Goal: Task Accomplishment & Management: Use online tool/utility

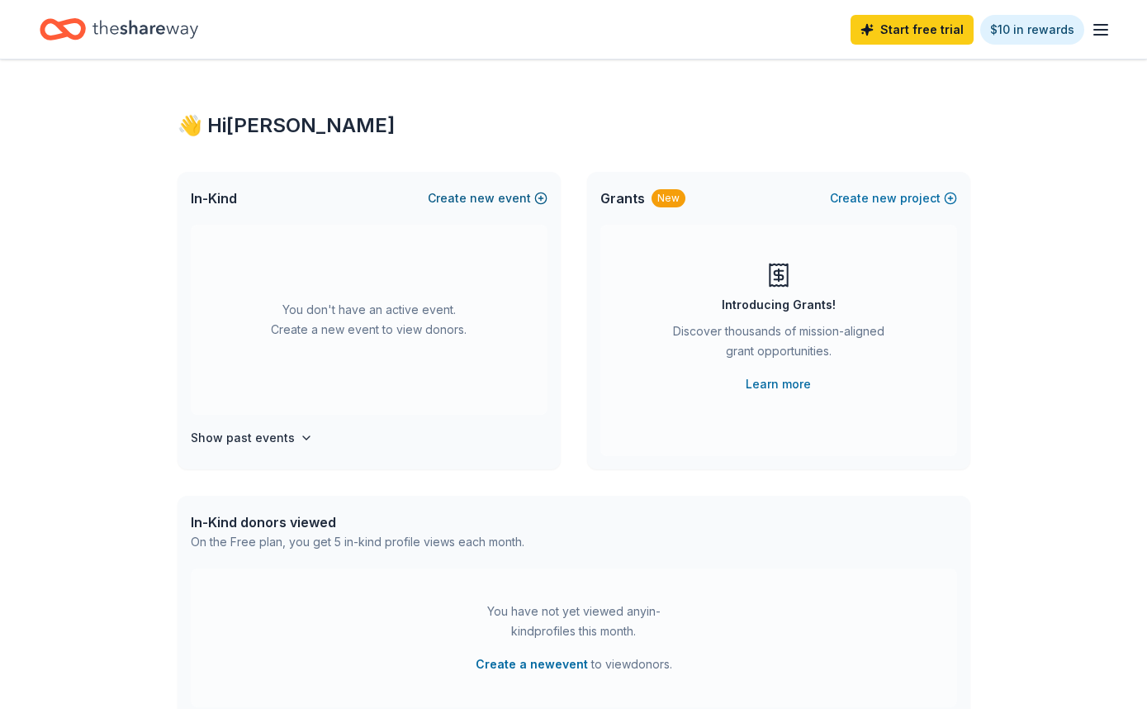
click at [491, 200] on span "new" at bounding box center [482, 198] width 25 height 20
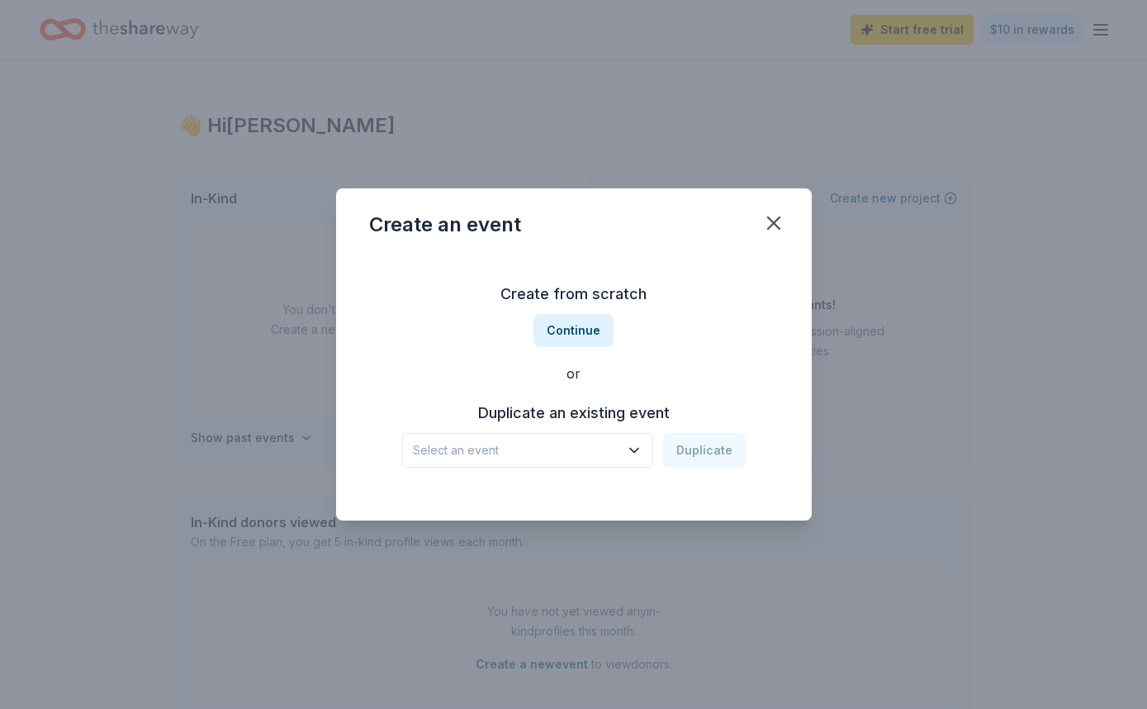
click at [632, 449] on icon "button" at bounding box center [634, 450] width 17 height 17
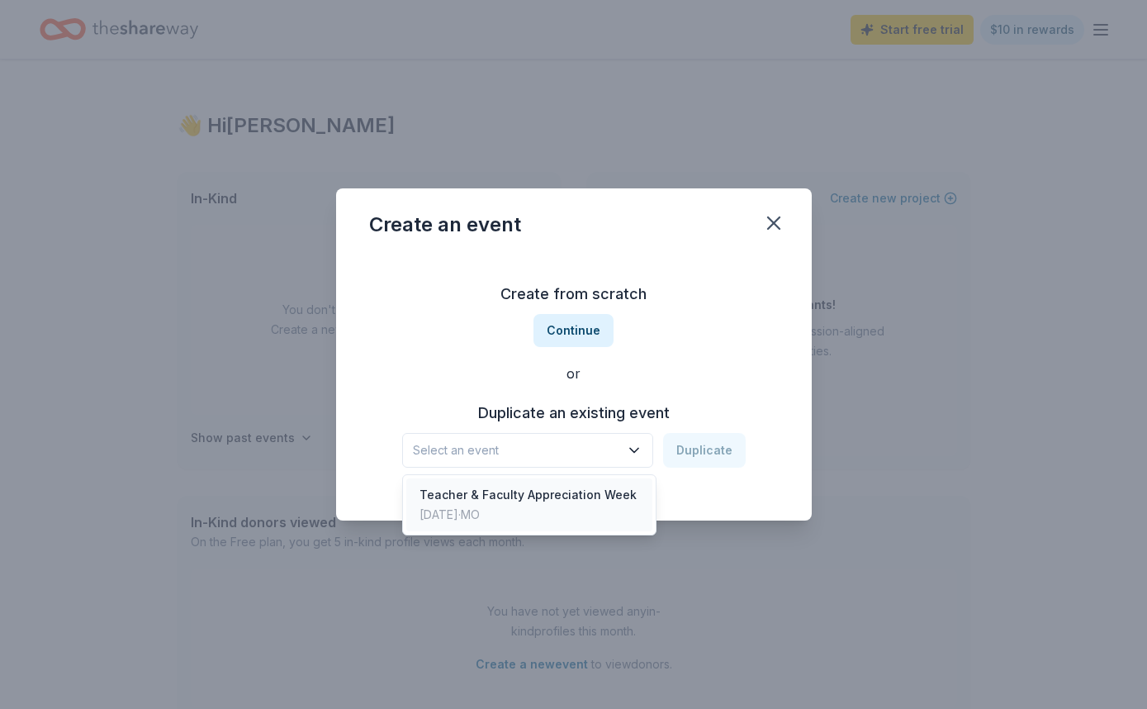
click at [608, 494] on div "Teacher & Faculty Appreciation Week" at bounding box center [528, 495] width 217 height 20
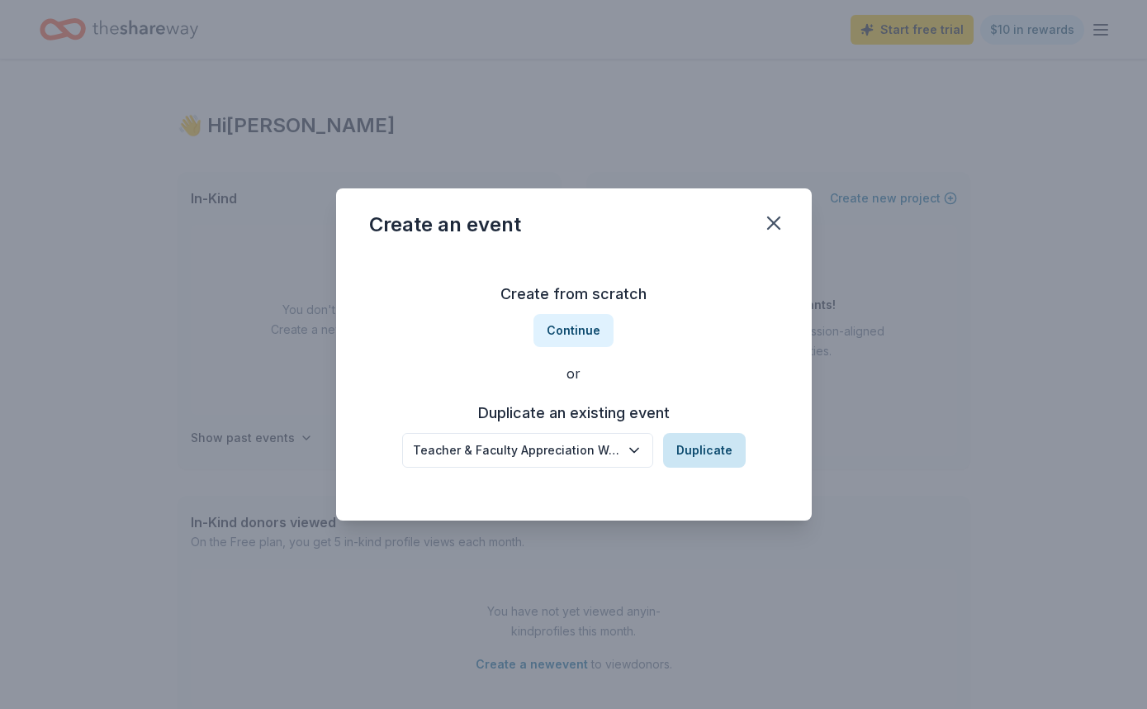
click at [712, 449] on button "Duplicate" at bounding box center [704, 450] width 83 height 35
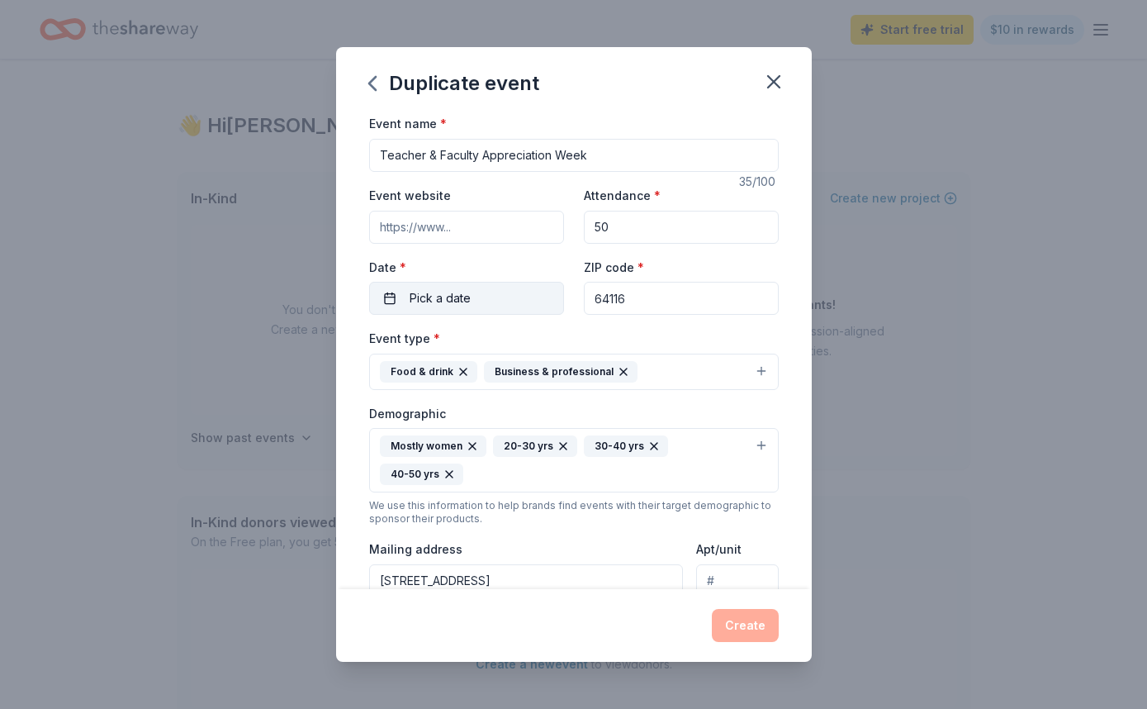
click at [407, 297] on button "Pick a date" at bounding box center [466, 298] width 195 height 33
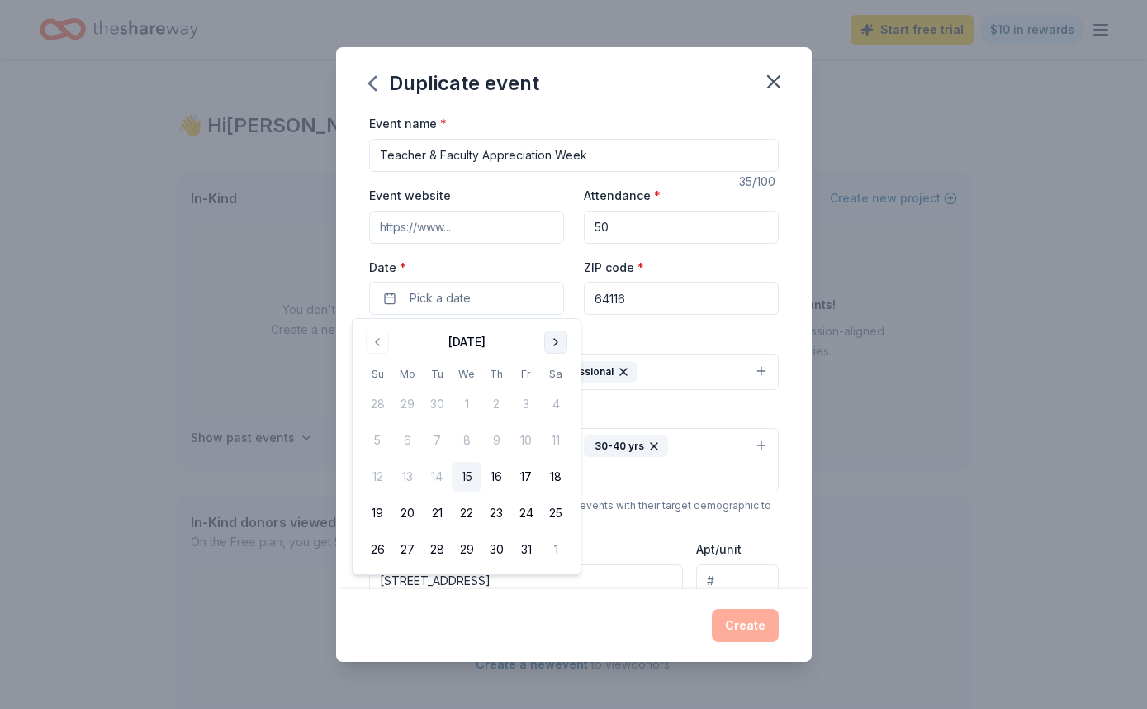
click at [553, 339] on button "Go to next month" at bounding box center [555, 341] width 23 height 23
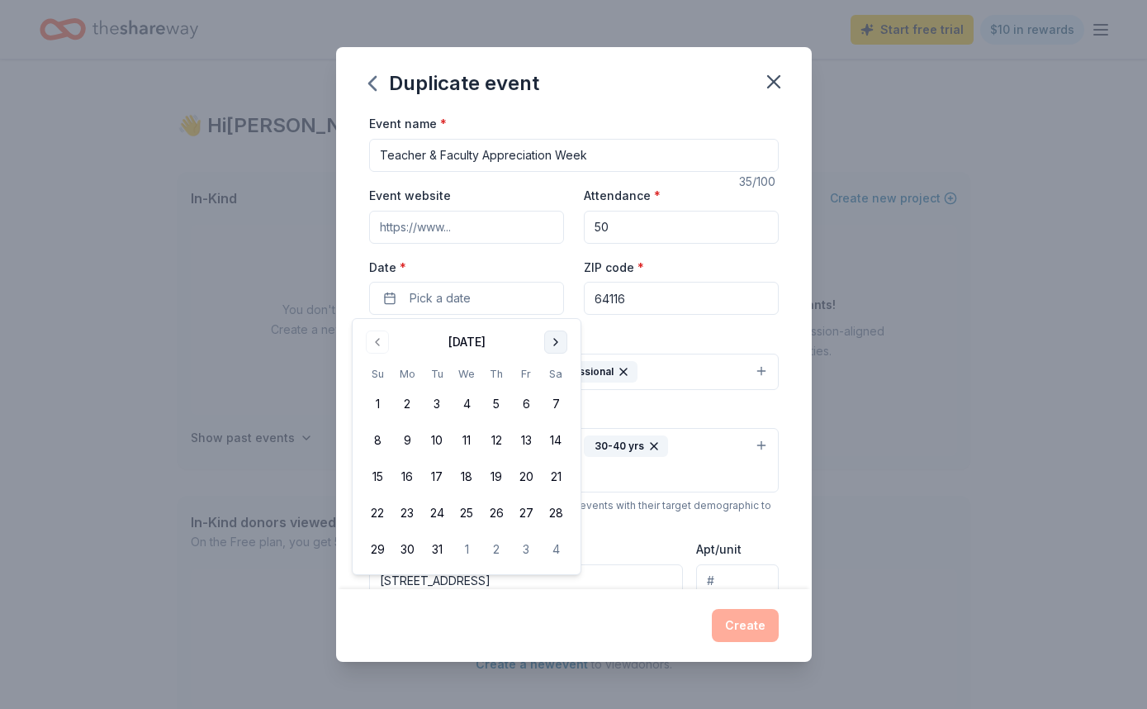
click at [553, 339] on button "Go to next month" at bounding box center [555, 341] width 23 height 23
click at [409, 444] on button "4" at bounding box center [407, 440] width 30 height 30
click at [662, 69] on div "Duplicate event" at bounding box center [574, 80] width 476 height 66
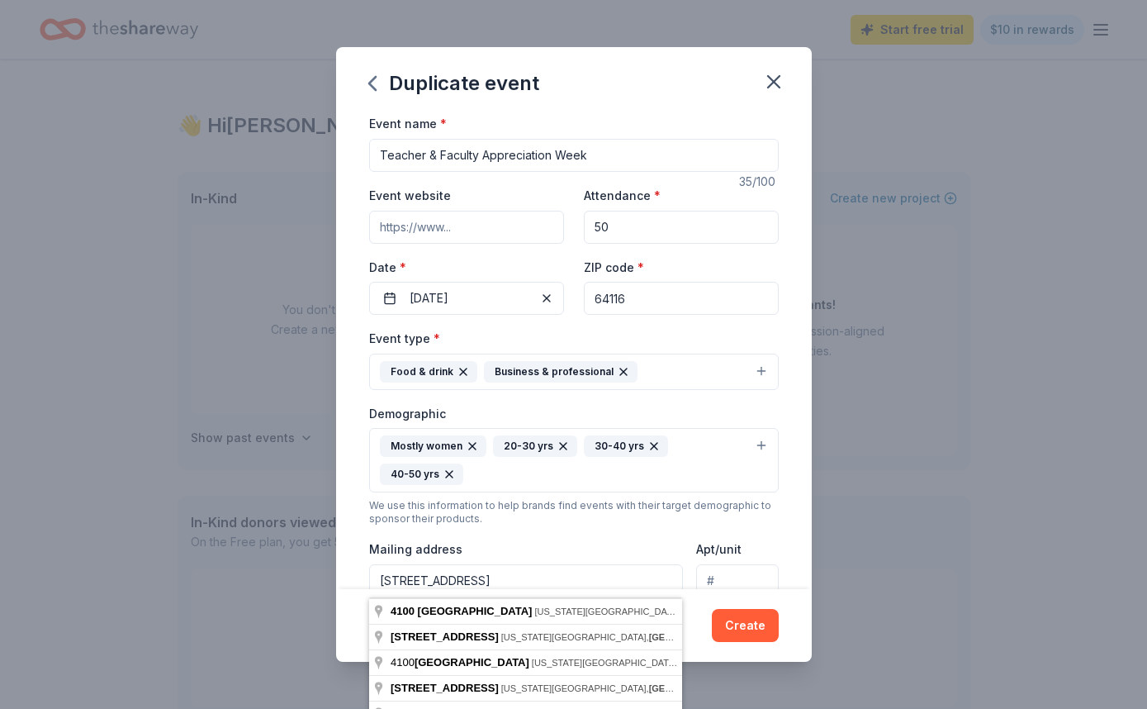
drag, startPoint x: 529, startPoint y: 582, endPoint x: 591, endPoint y: 580, distance: 62.8
click at [591, 580] on input "[STREET_ADDRESS]" at bounding box center [526, 580] width 315 height 33
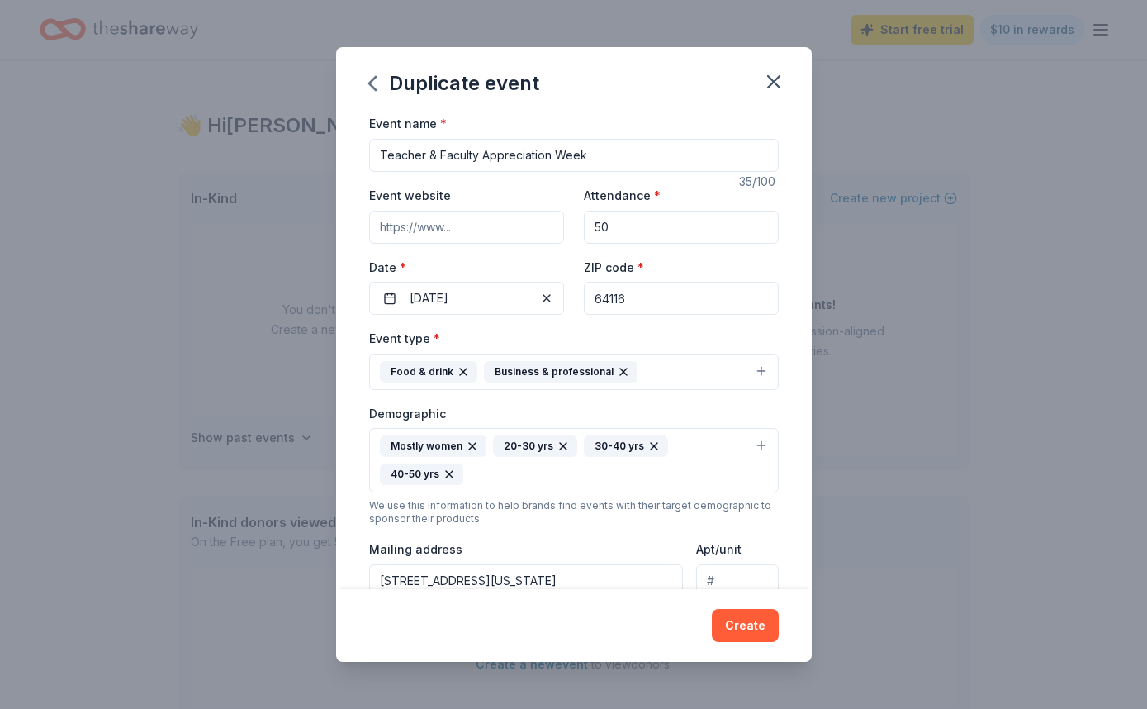
type input "[STREET_ADDRESS][US_STATE]"
click at [757, 628] on button "Create" at bounding box center [745, 625] width 67 height 33
